Goal: Communication & Community: Share content

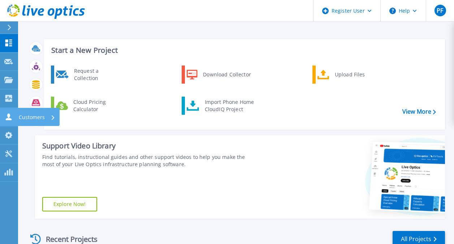
click at [8, 113] on icon at bounding box center [8, 116] width 9 height 7
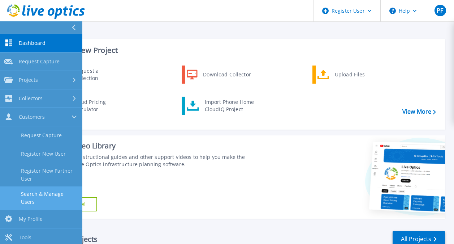
click at [42, 194] on link "Search & Manage Users" at bounding box center [41, 197] width 82 height 23
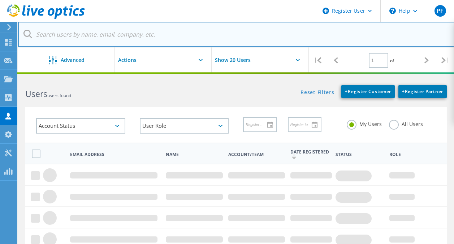
click at [110, 29] on input "text" at bounding box center [236, 34] width 437 height 25
paste input "[EMAIL_ADDRESS][DOMAIN_NAME]"
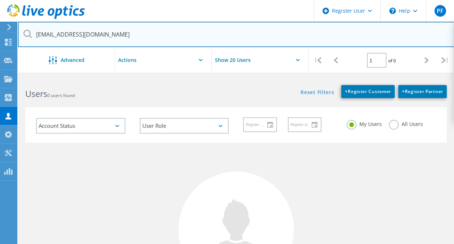
drag, startPoint x: 112, startPoint y: 32, endPoint x: 43, endPoint y: 31, distance: 69.1
click at [43, 31] on input "[EMAIL_ADDRESS][DOMAIN_NAME]" at bounding box center [236, 34] width 437 height 25
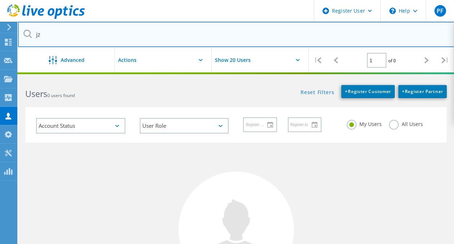
type input "j"
type input "[PERSON_NAME][EMAIL_ADDRESS][DOMAIN_NAME]"
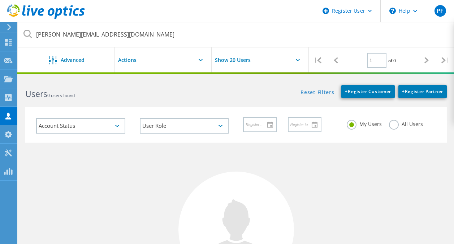
click at [29, 31] on icon at bounding box center [27, 34] width 8 height 8
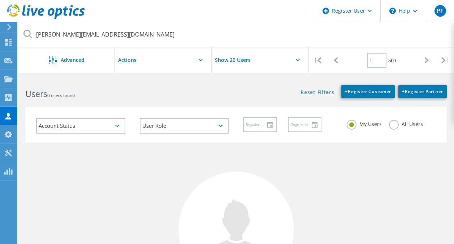
click at [393, 125] on label "All Users" at bounding box center [406, 123] width 34 height 7
click at [0, 0] on input "All Users" at bounding box center [0, 0] width 0 height 0
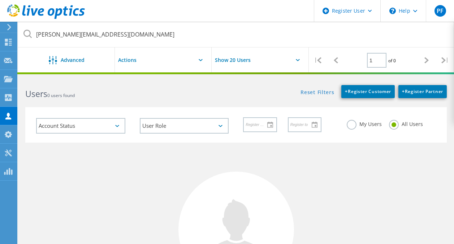
click at [29, 34] on icon at bounding box center [27, 34] width 8 height 8
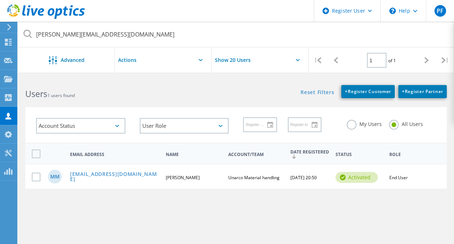
click at [108, 172] on div "MM [EMAIL_ADDRESS][DOMAIN_NAME] [PERSON_NAME] Unarco Material handling [DATE] 2…" at bounding box center [236, 175] width 422 height 25
click at [107, 176] on link "[EMAIL_ADDRESS][DOMAIN_NAME]" at bounding box center [115, 176] width 90 height 11
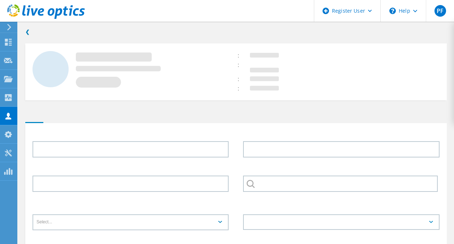
type input "[PERSON_NAME]"
type input "[PHONE_NUMBER]"
type input "Unarco Material handling"
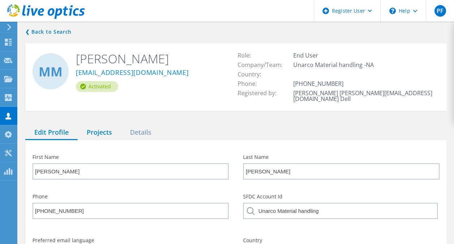
click at [105, 127] on div "Projects" at bounding box center [99, 132] width 43 height 15
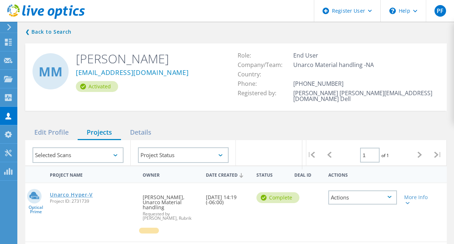
click at [74, 192] on link "Unarco Hyper-V" at bounding box center [71, 194] width 43 height 5
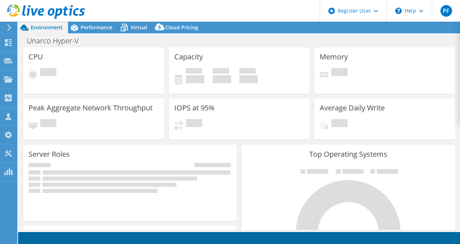
select select "USD"
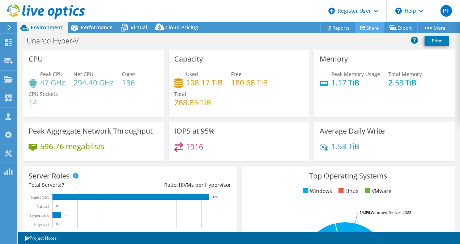
click at [372, 25] on link "Share" at bounding box center [370, 27] width 30 height 11
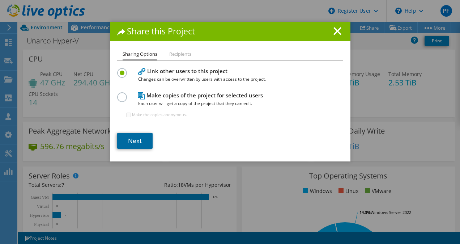
click at [134, 137] on link "Next" at bounding box center [134, 141] width 35 height 16
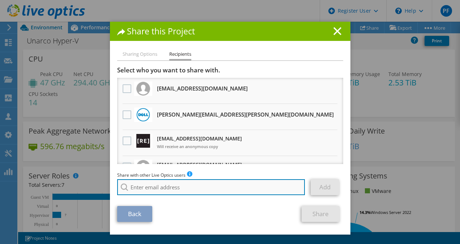
click at [165, 189] on input "search" at bounding box center [211, 187] width 188 height 16
paste input "[EMAIL_ADDRESS][DOMAIN_NAME]"
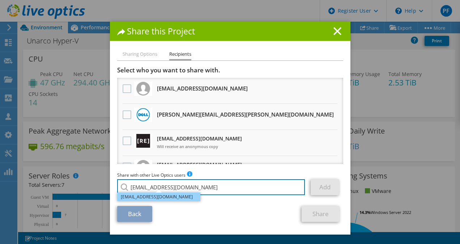
type input "[EMAIL_ADDRESS][DOMAIN_NAME]"
click at [184, 197] on li "[EMAIL_ADDRESS][DOMAIN_NAME]" at bounding box center [158, 196] width 83 height 9
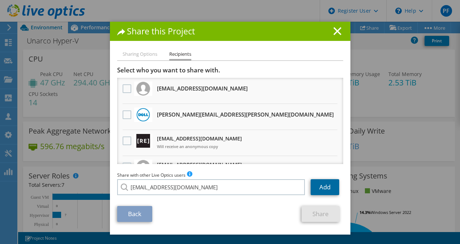
click at [332, 185] on link "Add" at bounding box center [325, 187] width 29 height 16
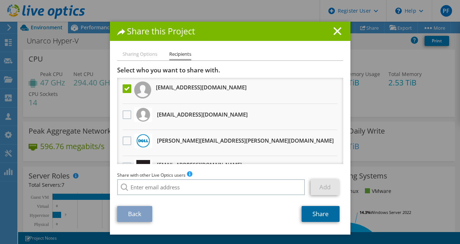
click at [316, 217] on link "Share" at bounding box center [321, 214] width 38 height 16
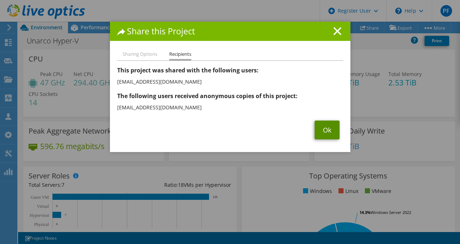
click at [328, 133] on link "Ok" at bounding box center [327, 129] width 25 height 19
